Goal: Task Accomplishment & Management: Manage account settings

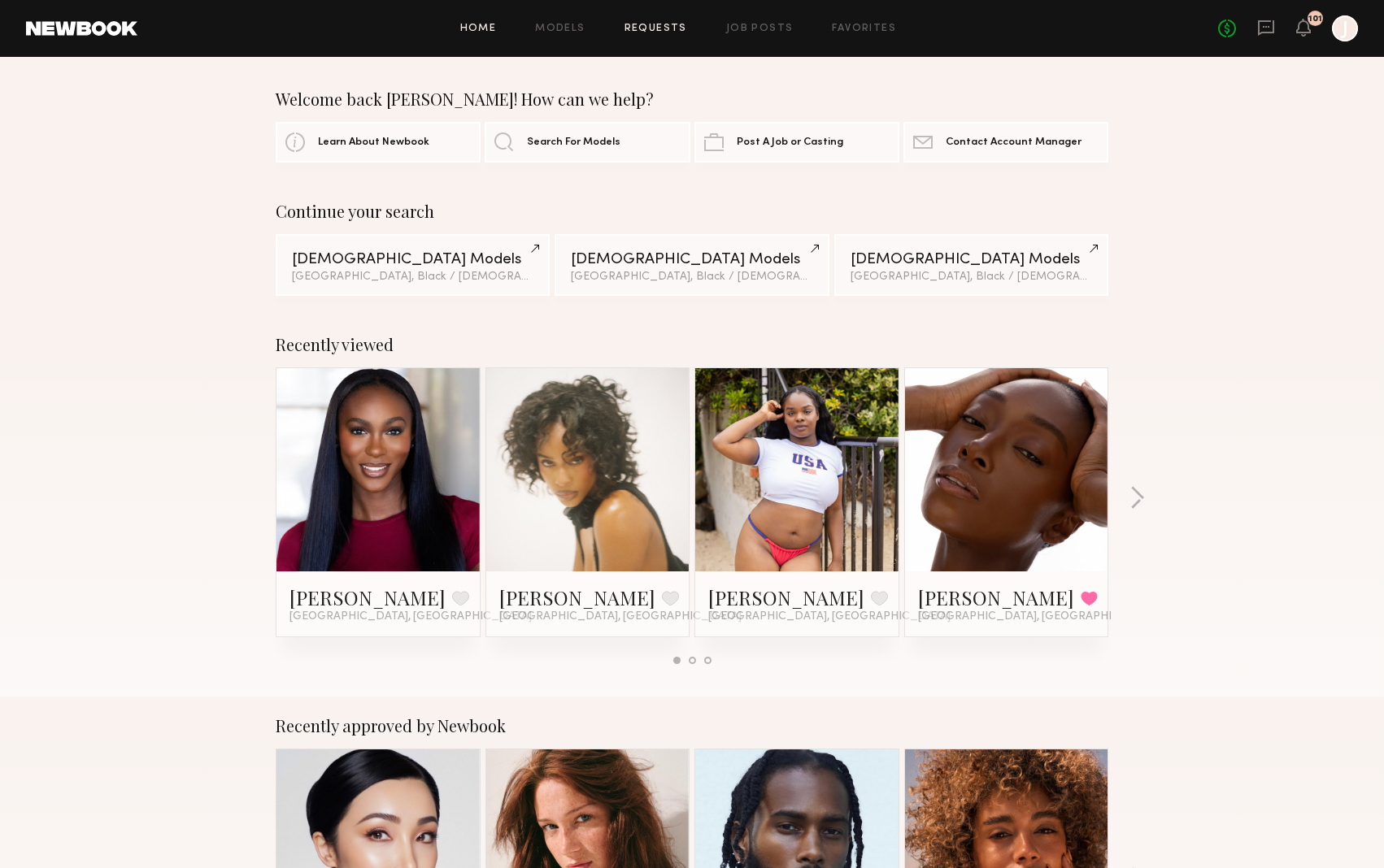
click at [644, 33] on link "Requests" at bounding box center [656, 29] width 62 height 11
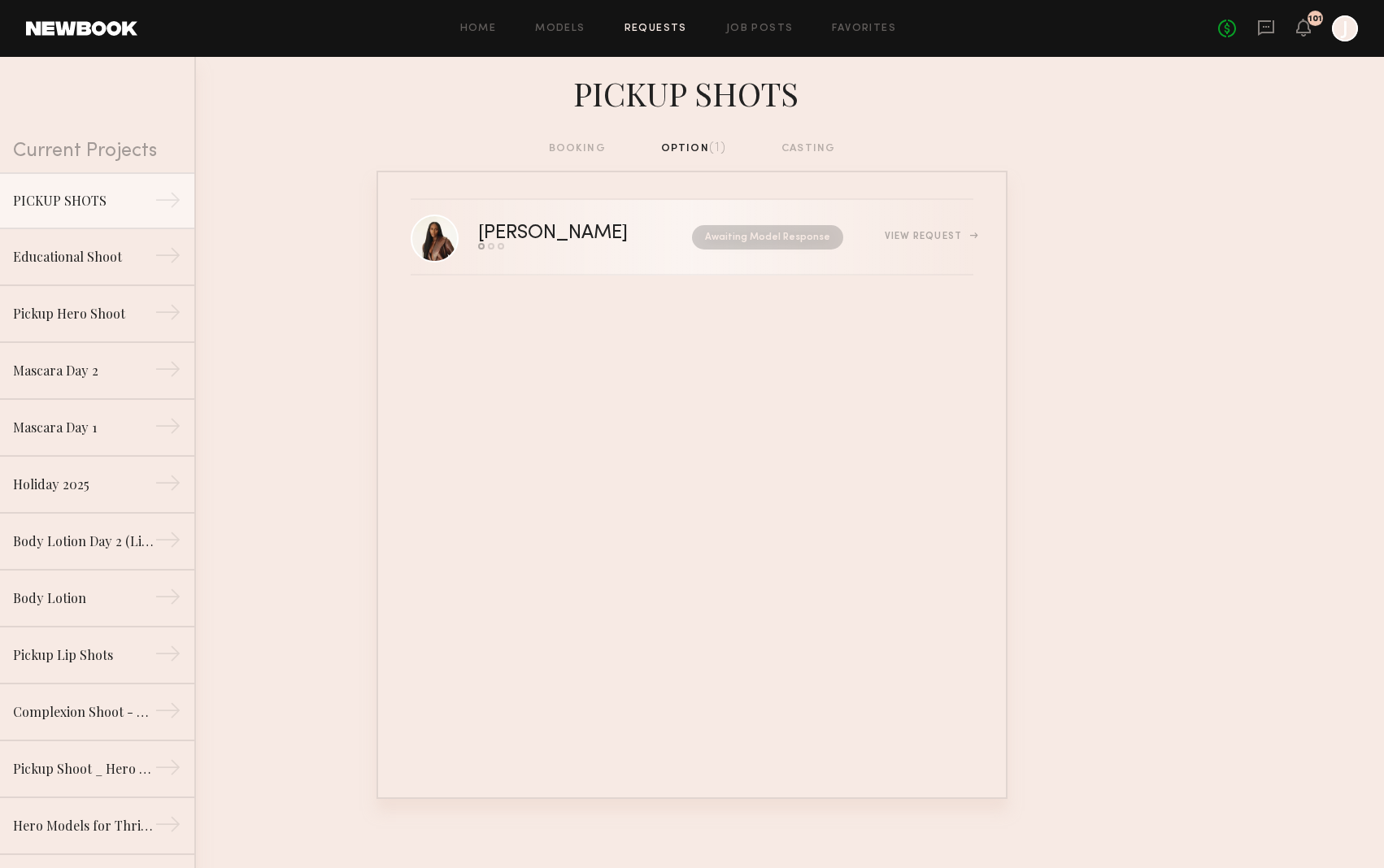
click at [564, 255] on link "Tyteunna H. Send request Model response Book model Awaiting Model Response View…" at bounding box center [691, 237] width 562 height 76
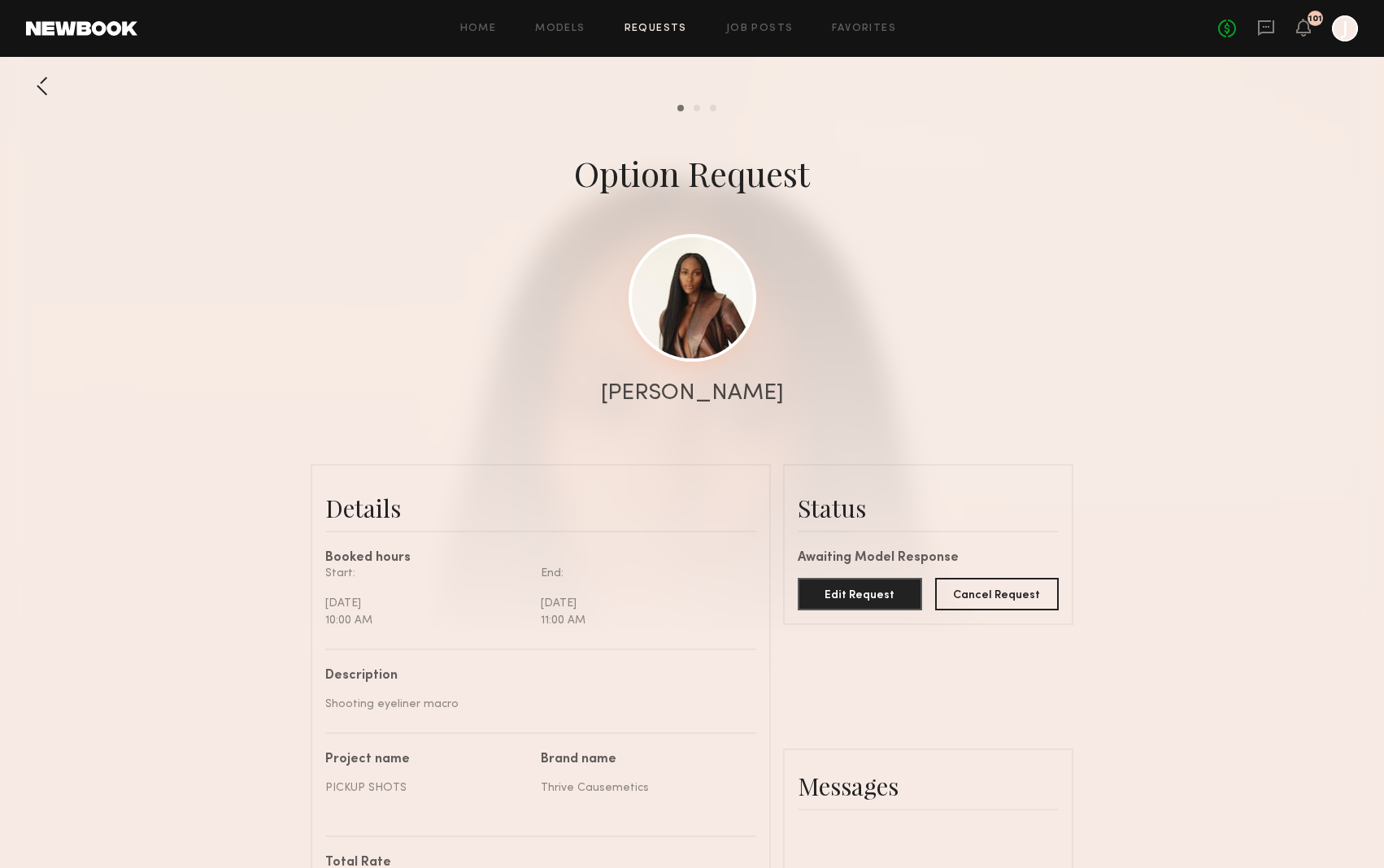
click at [665, 333] on link at bounding box center [692, 299] width 128 height 128
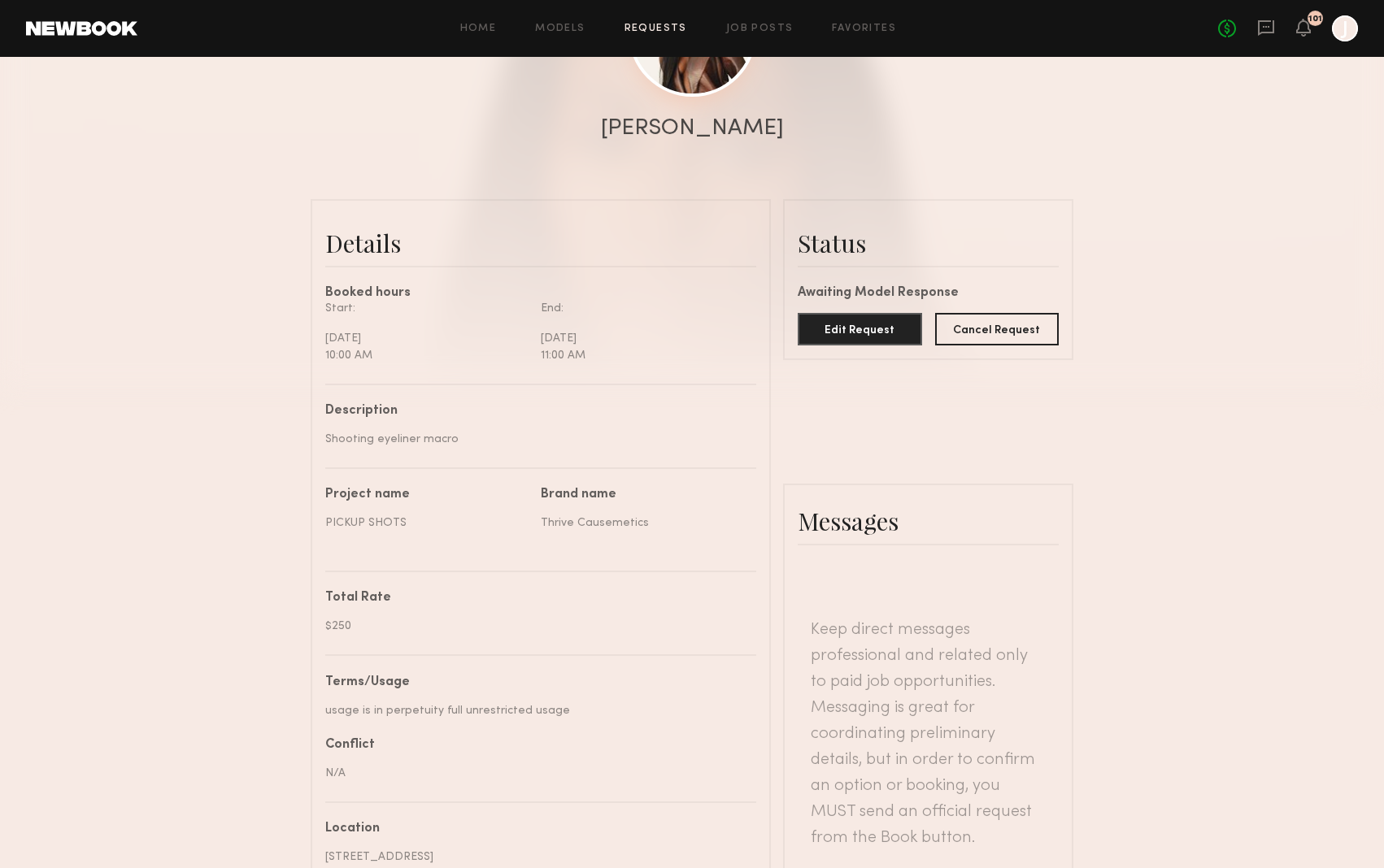
scroll to position [245, 0]
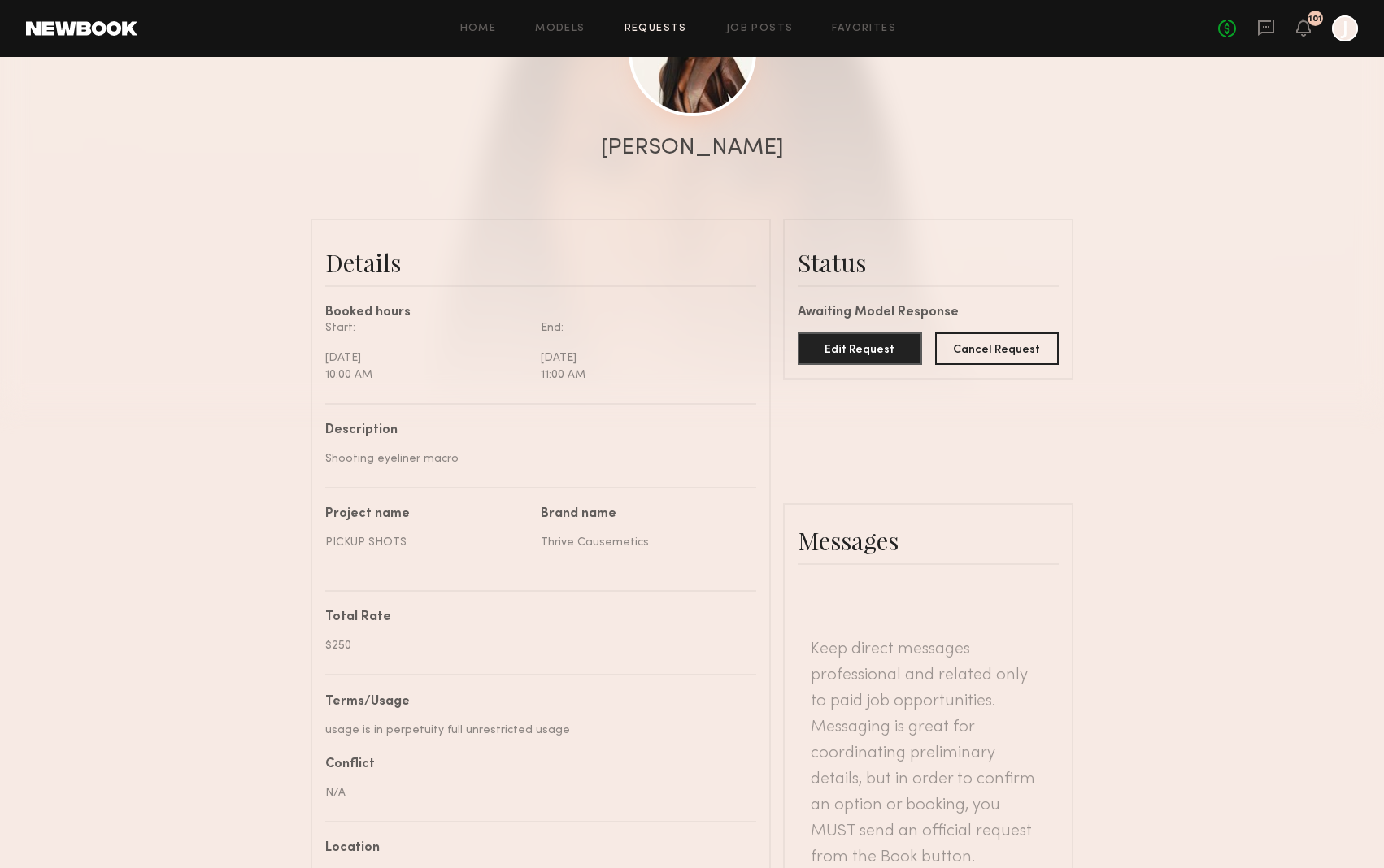
click at [695, 80] on link at bounding box center [692, 52] width 128 height 128
